Goal: Check status: Check status

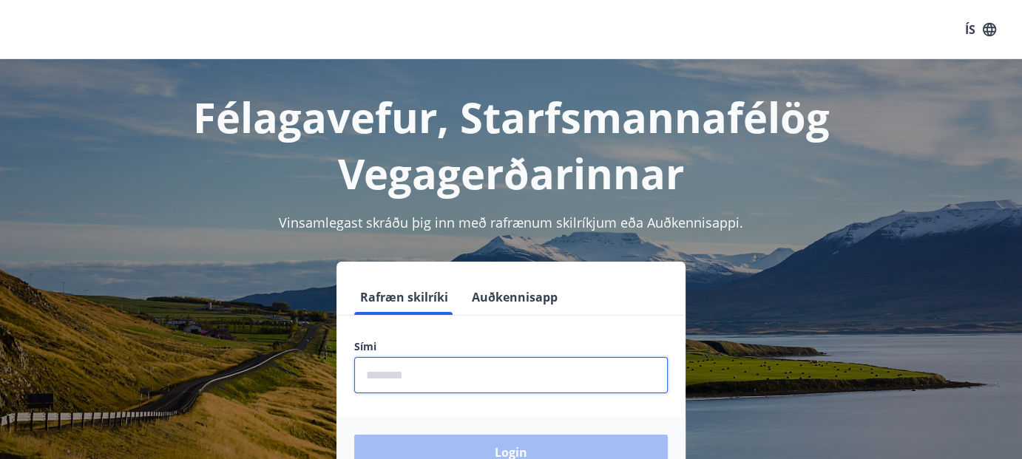
click at [400, 383] on input "phone" at bounding box center [511, 375] width 314 height 36
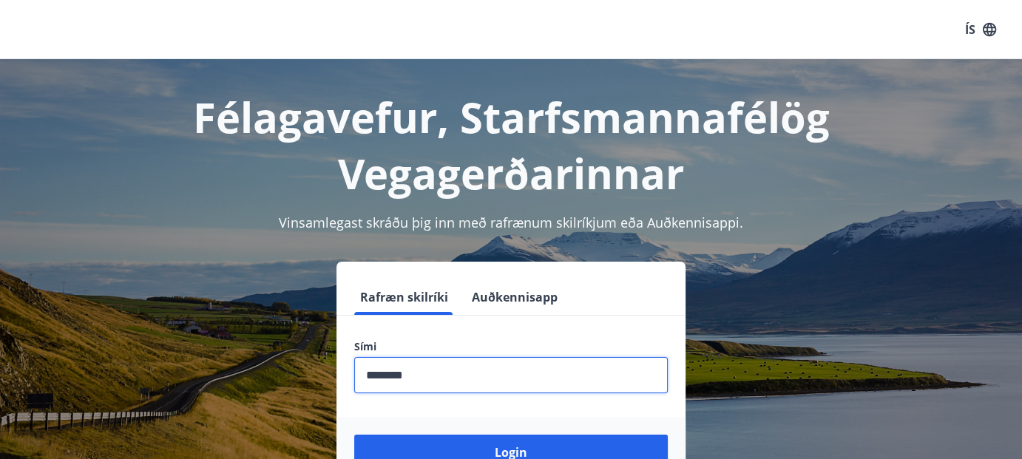
type input "********"
click at [354, 435] on button "Login" at bounding box center [511, 453] width 314 height 36
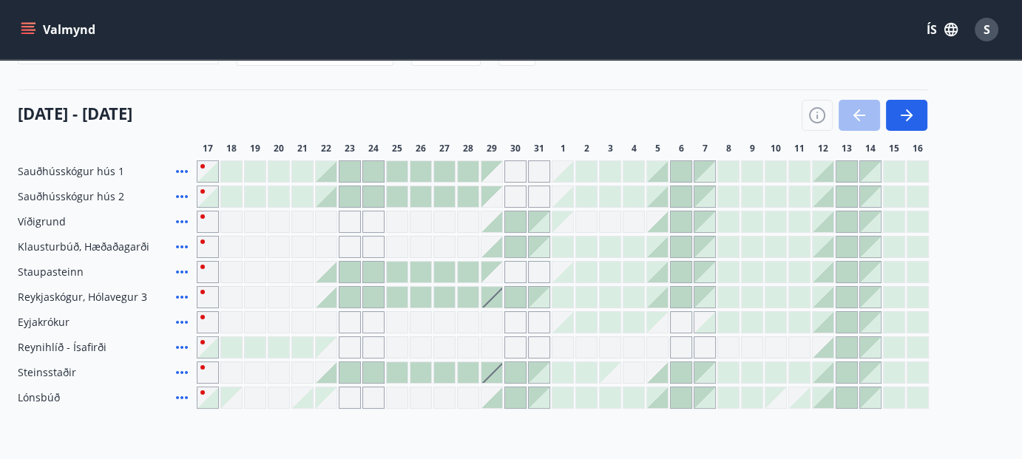
scroll to position [153, 0]
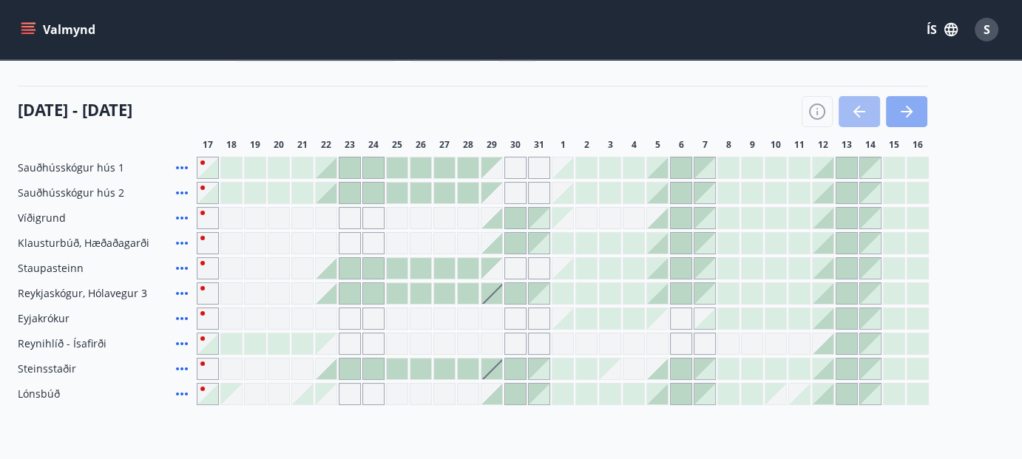
click at [903, 115] on icon "button" at bounding box center [907, 112] width 18 height 18
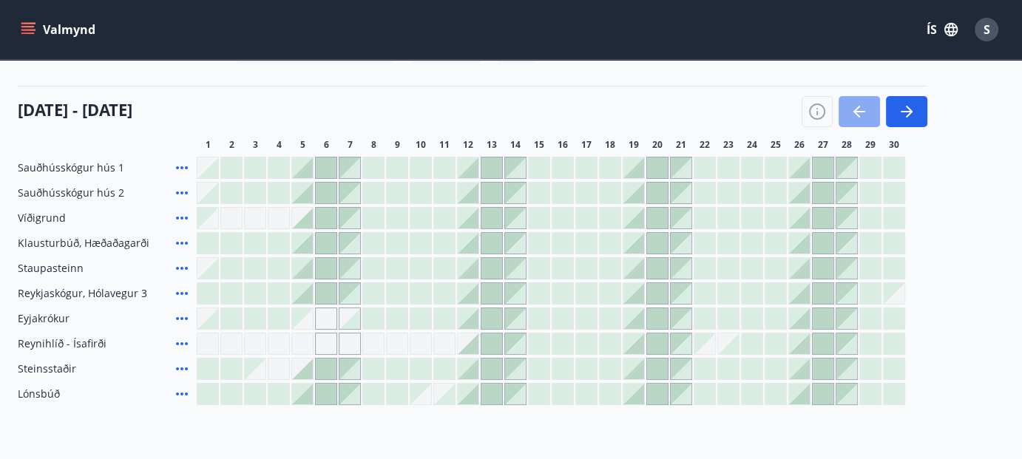
click at [862, 115] on icon "button" at bounding box center [860, 112] width 18 height 18
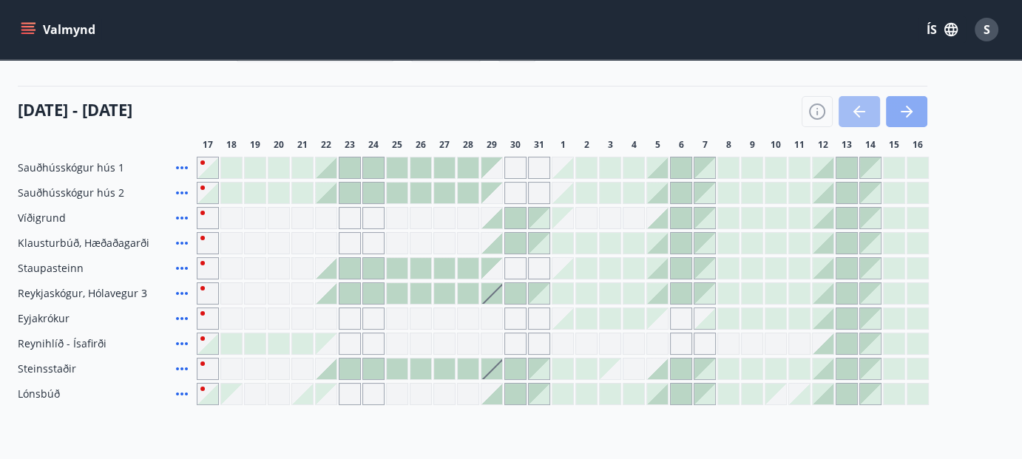
click at [914, 113] on icon "button" at bounding box center [907, 112] width 18 height 18
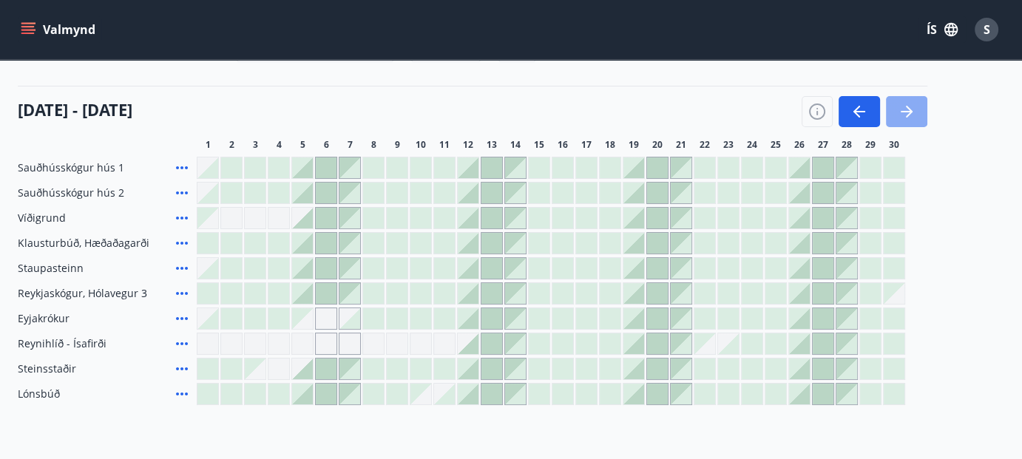
click at [914, 116] on icon "button" at bounding box center [907, 112] width 18 height 18
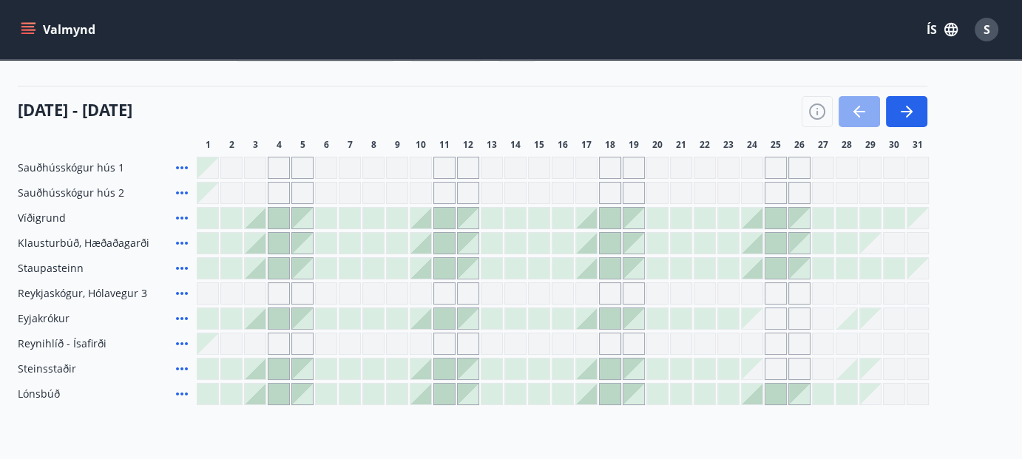
click at [867, 111] on icon "button" at bounding box center [860, 112] width 18 height 18
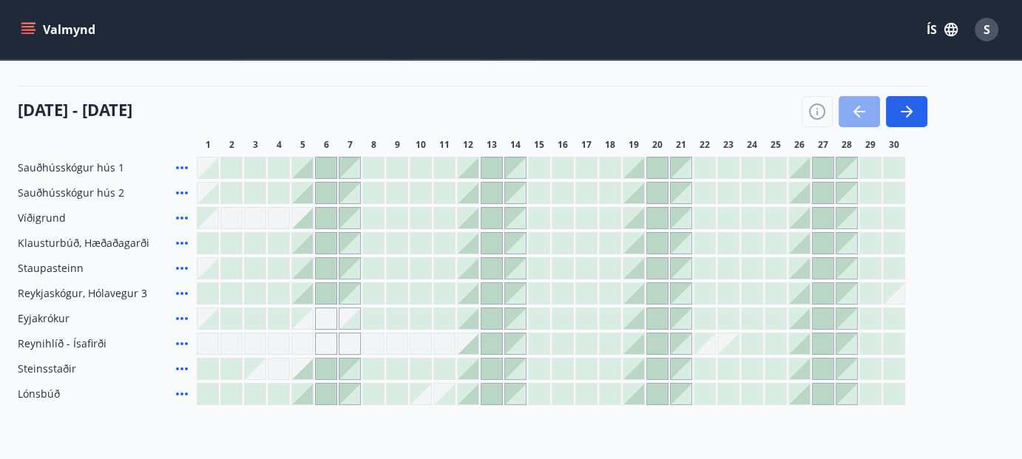
click at [865, 113] on icon "button" at bounding box center [860, 112] width 18 height 18
